Goal: Check status: Check status

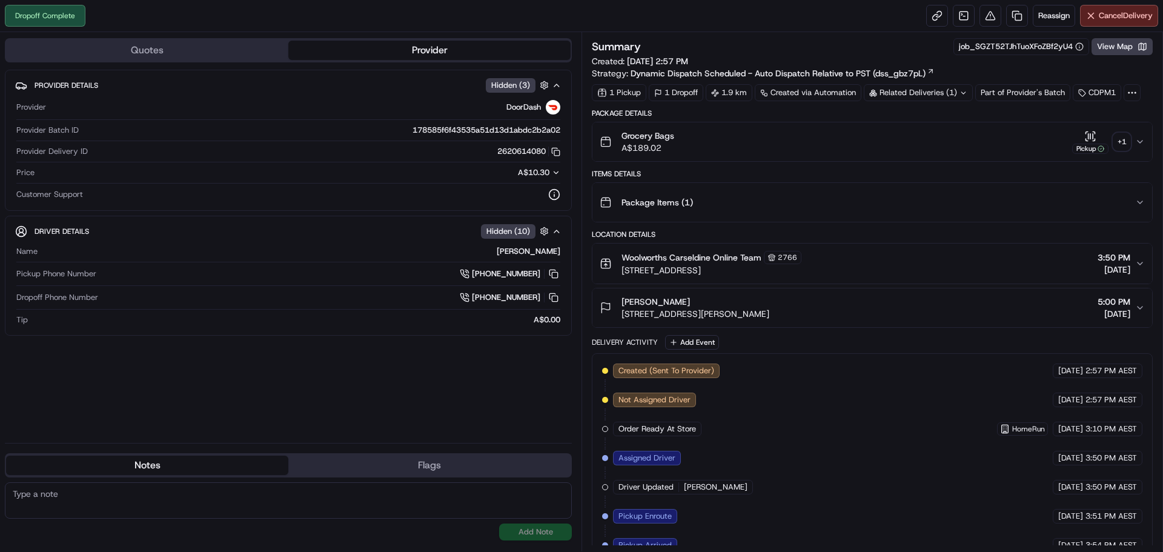
click at [1120, 136] on div "+ 1" at bounding box center [1121, 141] width 17 height 17
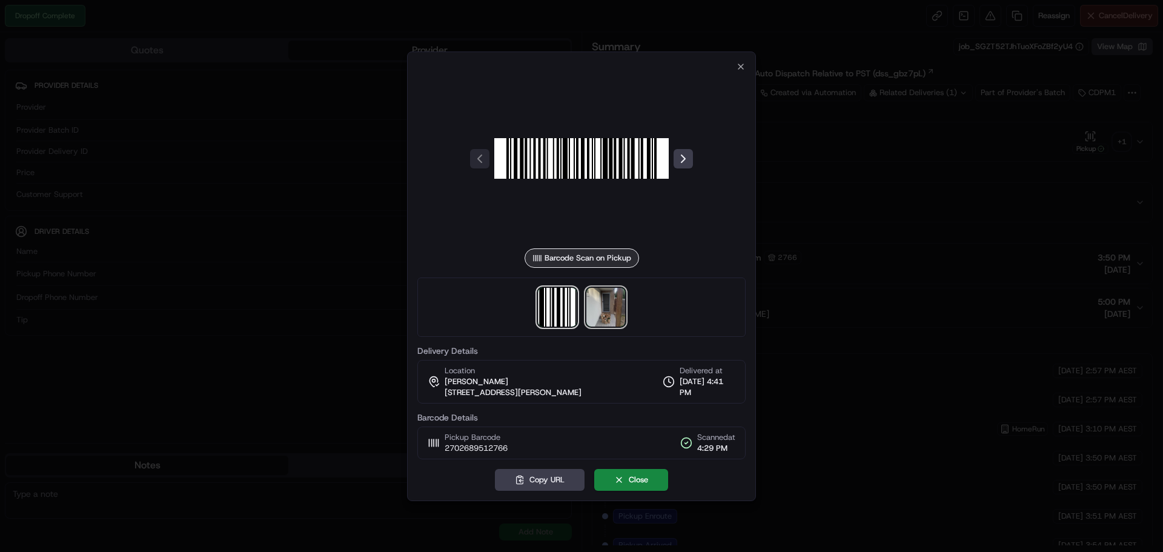
click at [603, 321] on img at bounding box center [605, 307] width 39 height 39
click at [936, 155] on div at bounding box center [581, 276] width 1163 height 552
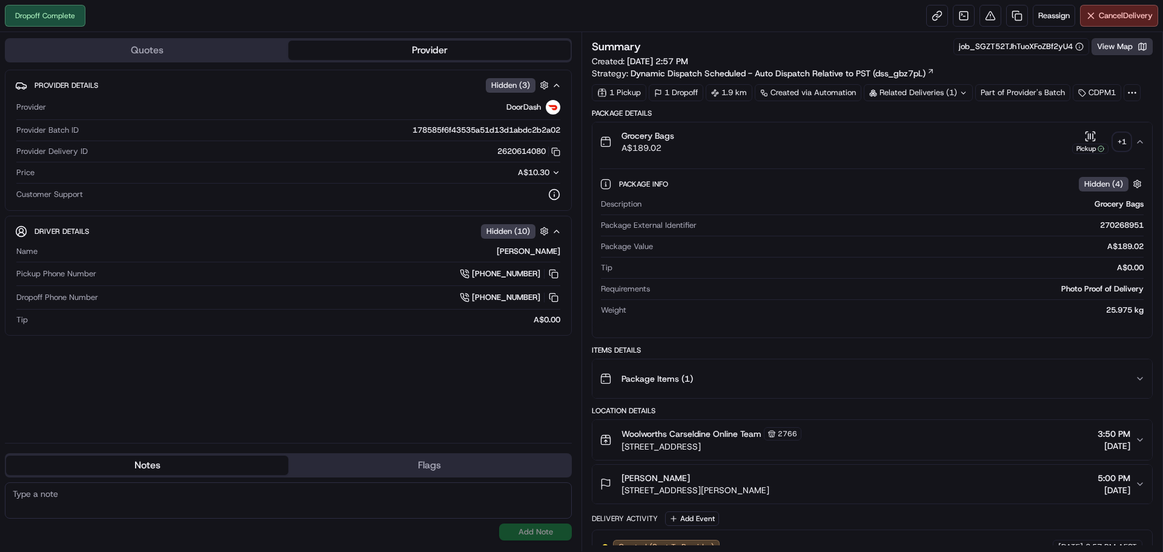
click at [1118, 53] on button "View Map" at bounding box center [1122, 46] width 61 height 17
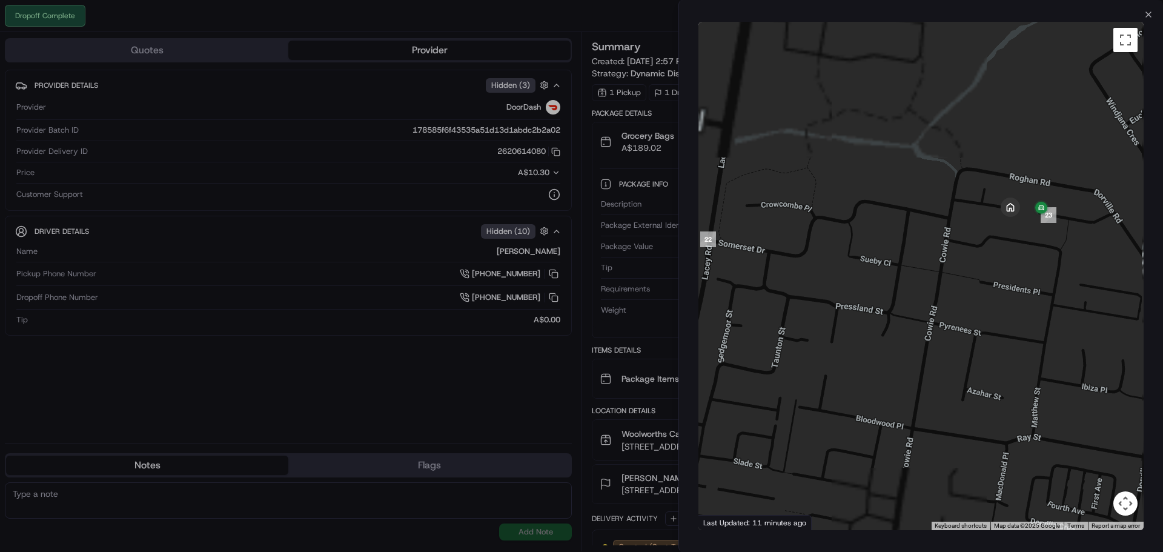
drag, startPoint x: 1031, startPoint y: 227, endPoint x: 1007, endPoint y: 315, distance: 91.7
click at [1007, 315] on div at bounding box center [921, 276] width 445 height 508
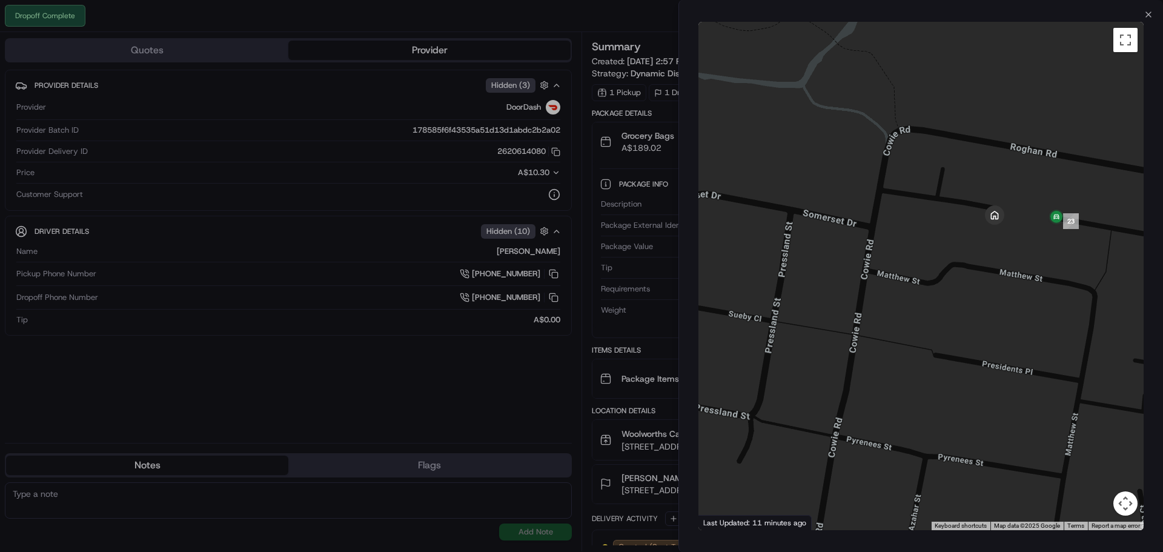
click at [891, 16] on div "Close ← Move left → Move right ↑ Move up ↓ Move down + Zoom in - Zoom out Home …" at bounding box center [921, 276] width 485 height 552
click at [1150, 9] on div "Close ← Move left → Move right ↑ Move up ↓ Move down + Zoom in - Zoom out Home …" at bounding box center [921, 276] width 485 height 552
click at [1151, 16] on icon "button" at bounding box center [1149, 15] width 10 height 10
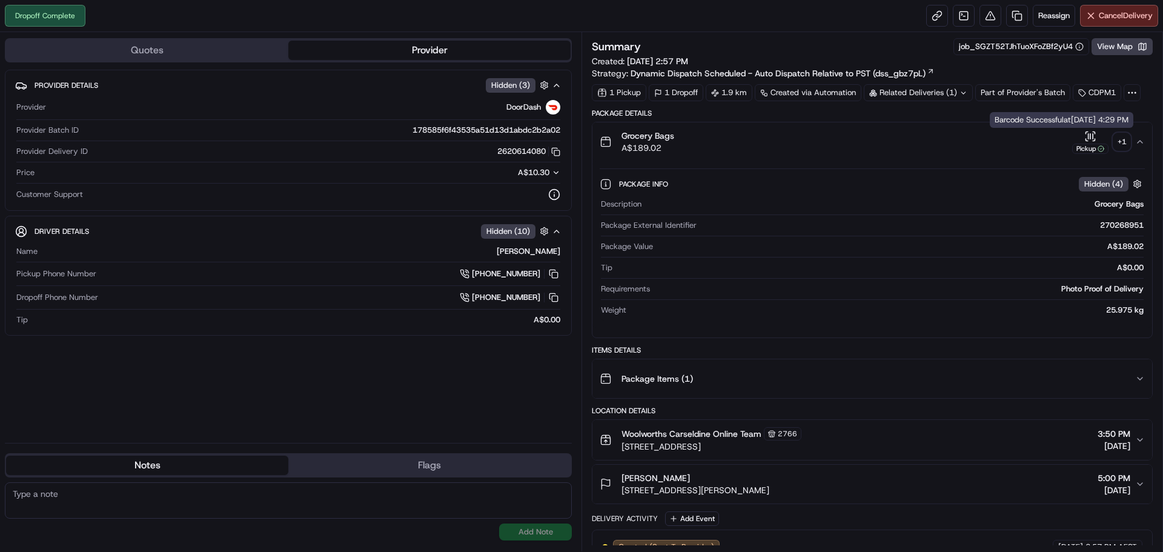
click at [1123, 141] on div "+ 1" at bounding box center [1121, 141] width 17 height 17
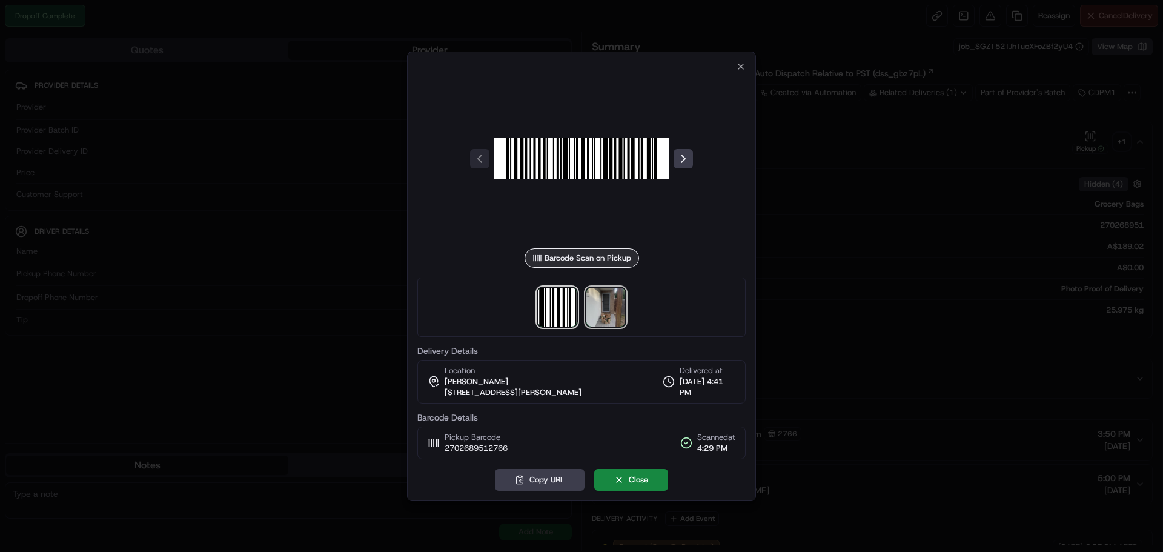
click at [609, 303] on img at bounding box center [605, 307] width 39 height 39
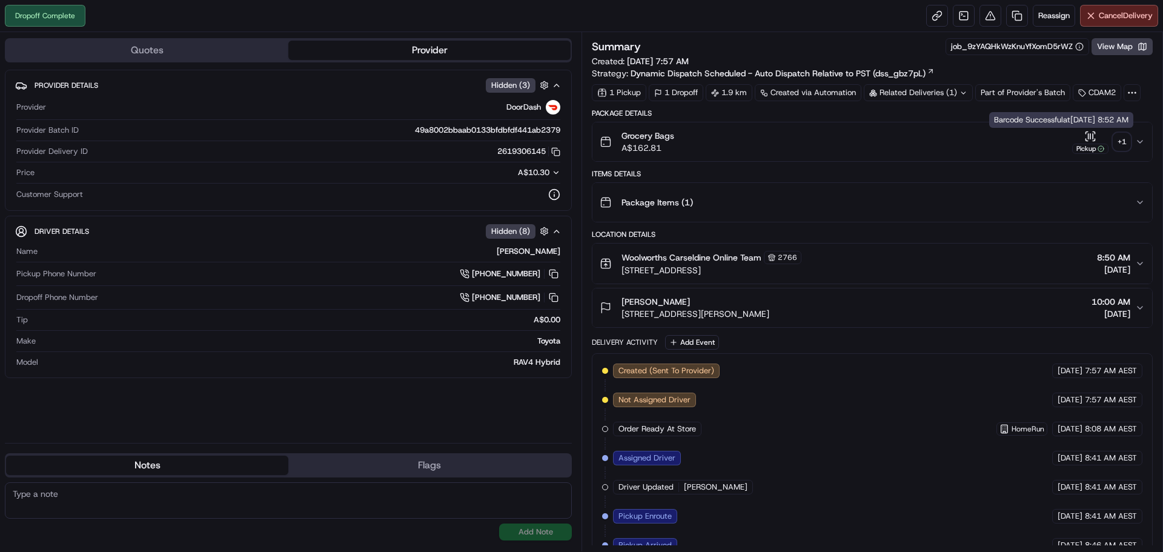
click at [1120, 134] on div "+ 1" at bounding box center [1121, 141] width 17 height 17
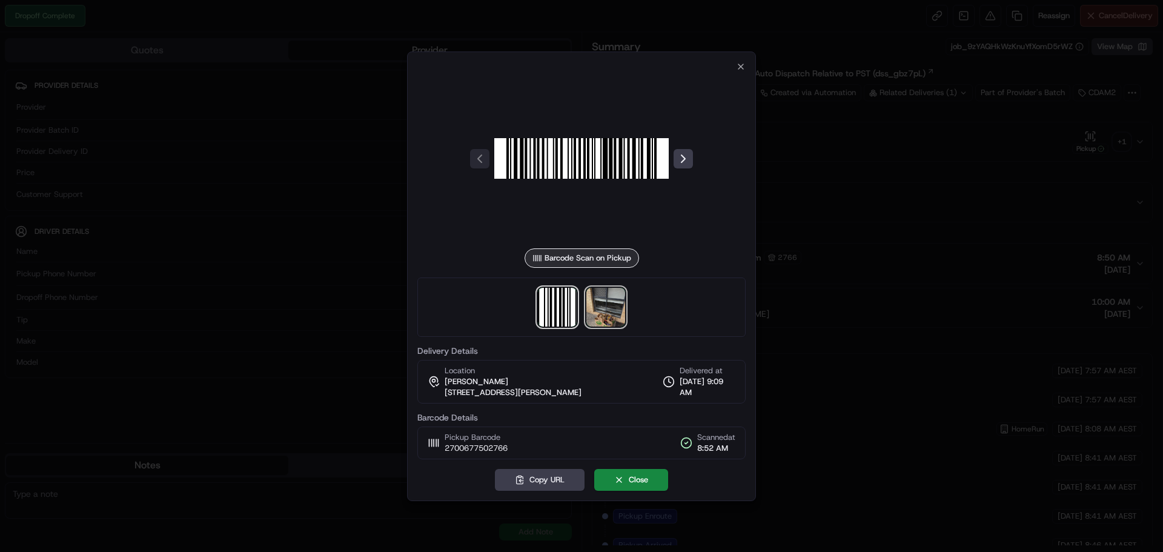
click at [602, 305] on img at bounding box center [605, 307] width 39 height 39
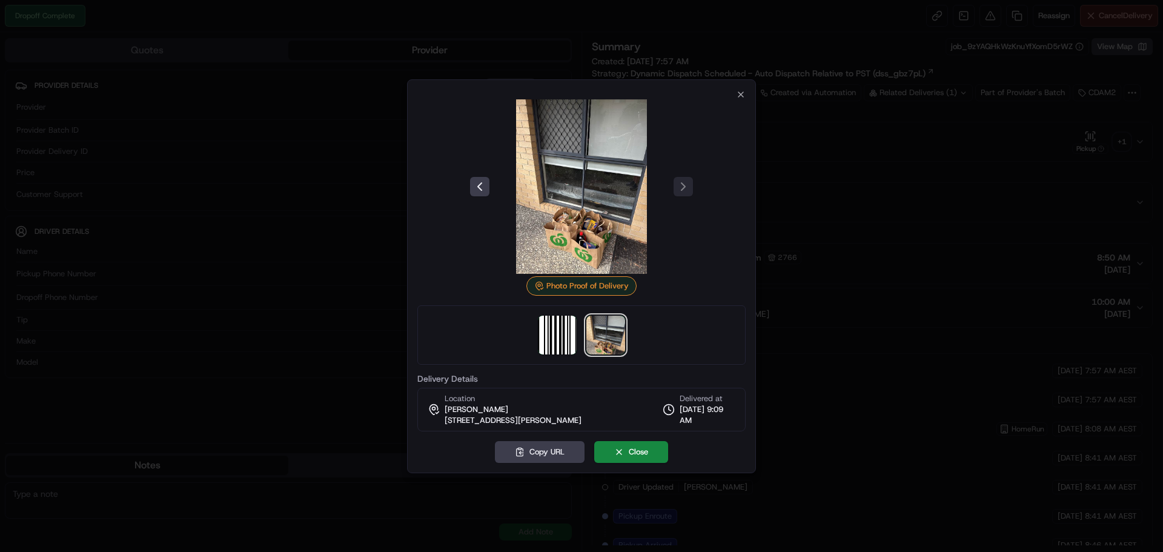
click at [703, 35] on div at bounding box center [581, 276] width 1163 height 552
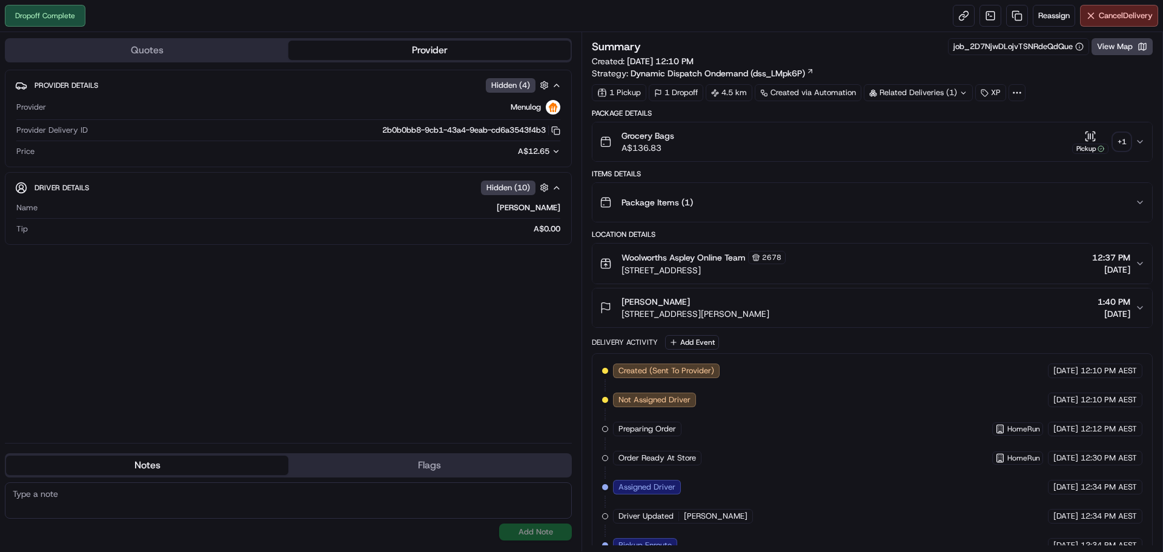
click at [1126, 142] on div "+ 1" at bounding box center [1121, 141] width 17 height 17
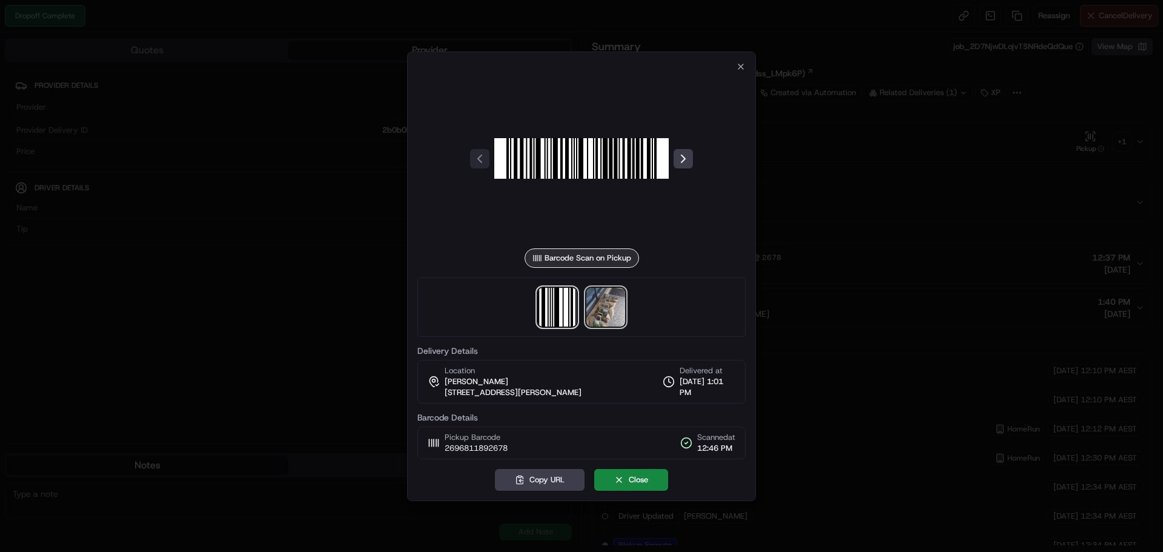
click at [598, 308] on img at bounding box center [605, 307] width 39 height 39
